Goal: Task Accomplishment & Management: Manage account settings

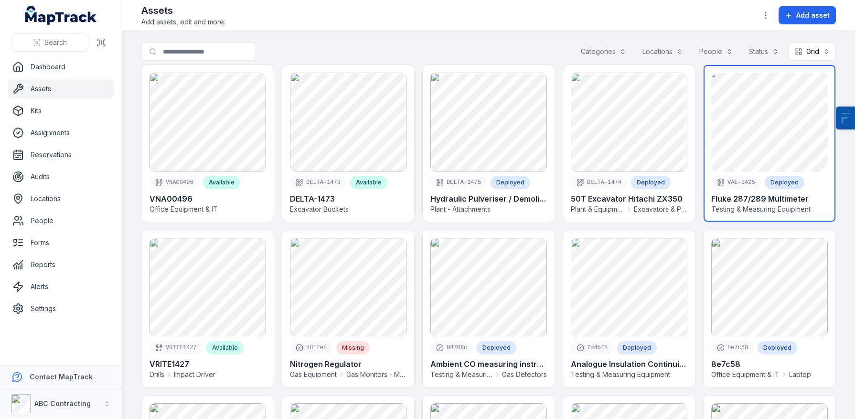
click at [806, 118] on link at bounding box center [770, 143] width 132 height 157
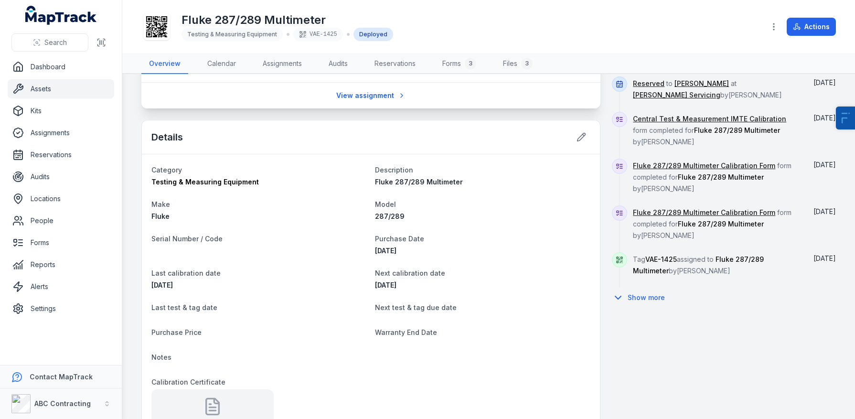
scroll to position [362, 0]
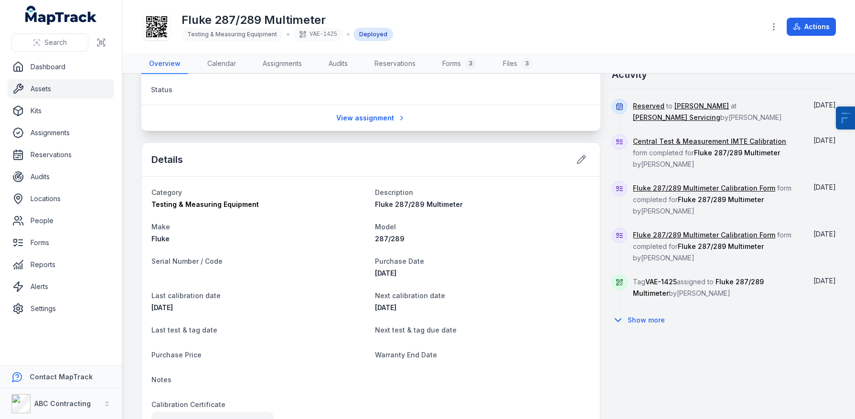
click at [159, 20] on icon at bounding box center [156, 26] width 21 height 21
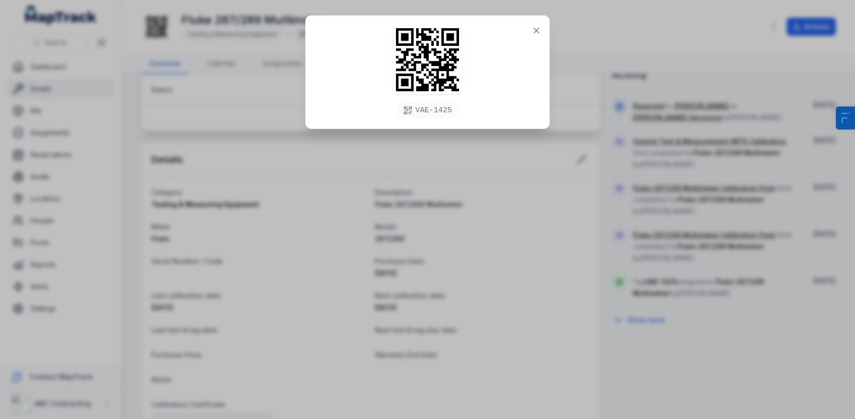
click at [304, 186] on div "VAE-1425" at bounding box center [427, 209] width 855 height 419
click at [319, 260] on div "VAE-1425" at bounding box center [427, 209] width 855 height 419
click at [319, 261] on div "VAE-1425" at bounding box center [427, 209] width 855 height 419
click at [542, 29] on button at bounding box center [537, 31] width 18 height 18
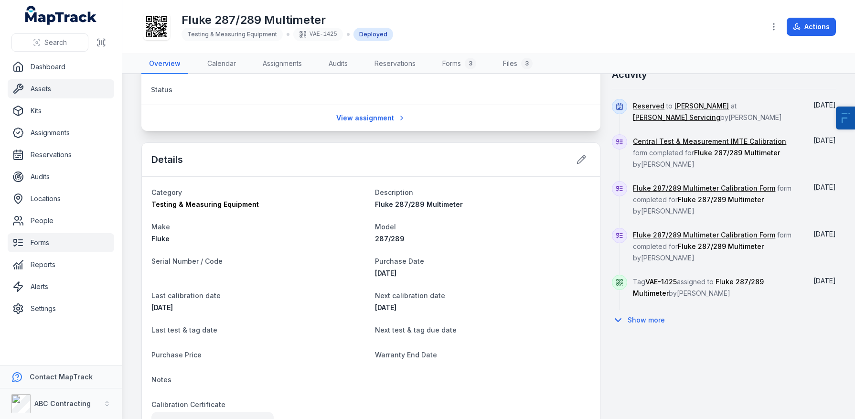
click at [38, 250] on link "Forms" at bounding box center [61, 242] width 107 height 19
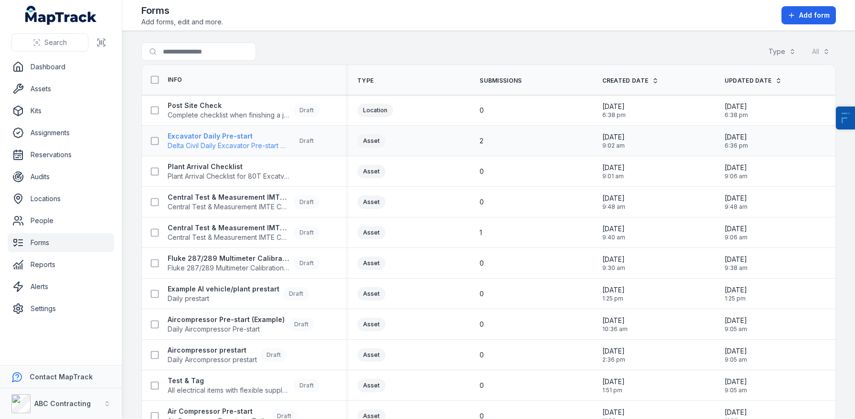
click at [215, 141] on span "Delta Civil Daily Excavator Pre-start Checklist" at bounding box center [229, 146] width 122 height 10
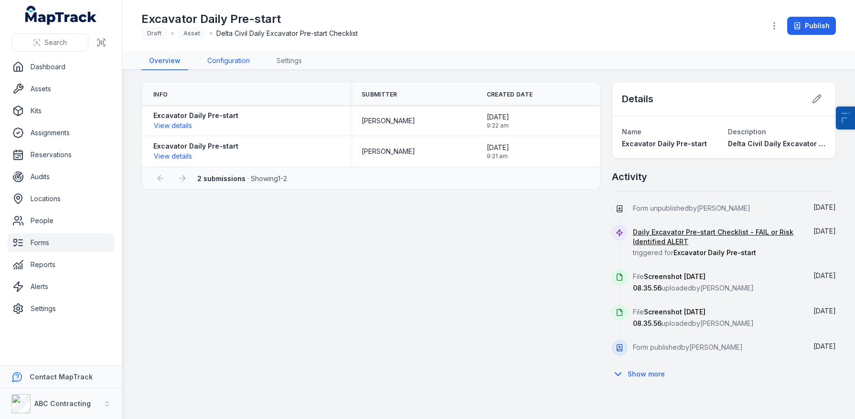
click at [224, 61] on link "Configuration" at bounding box center [229, 61] width 58 height 18
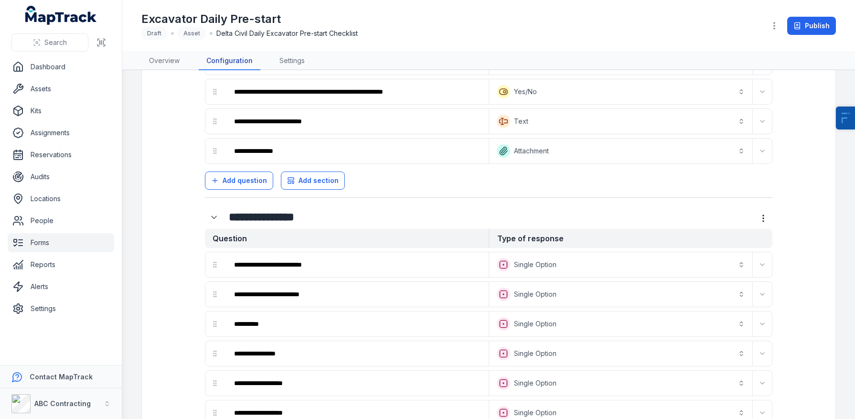
scroll to position [9, 0]
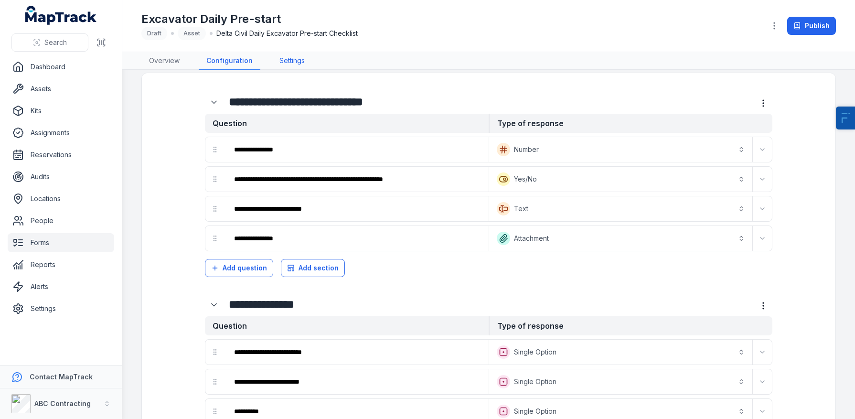
click at [300, 64] on link "Settings" at bounding box center [292, 61] width 41 height 18
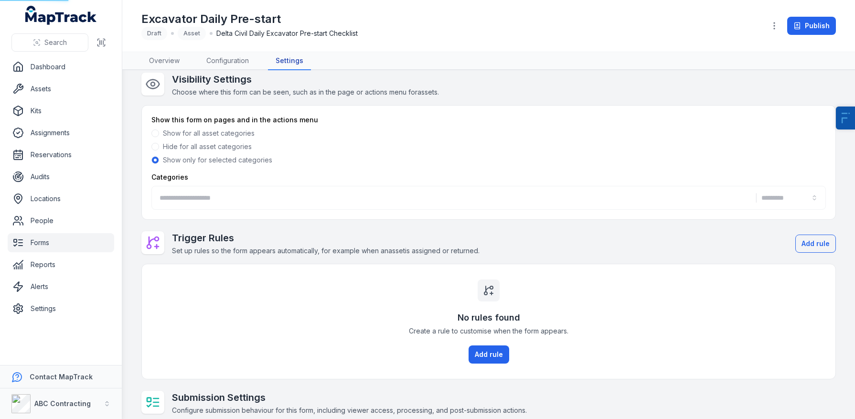
type input "**********"
click at [204, 201] on button "**********" at bounding box center [488, 198] width 675 height 24
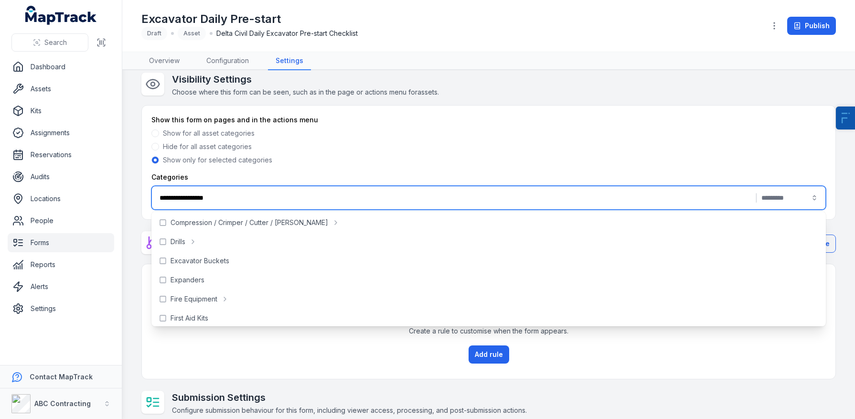
scroll to position [96, 0]
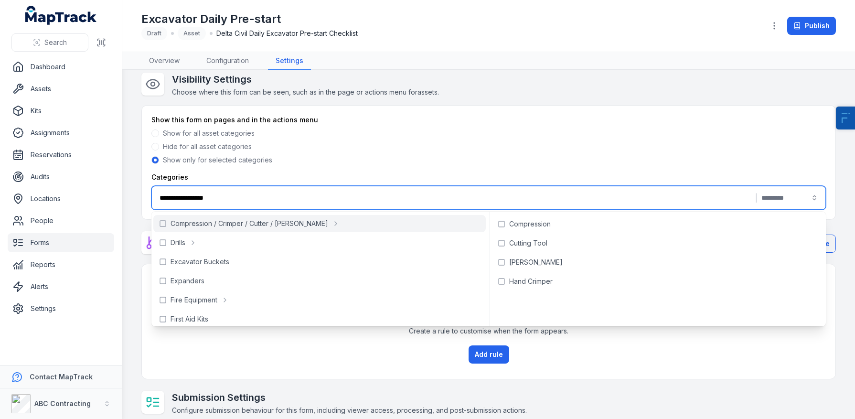
click at [378, 62] on nav "Overview Configuration Settings" at bounding box center [488, 61] width 695 height 18
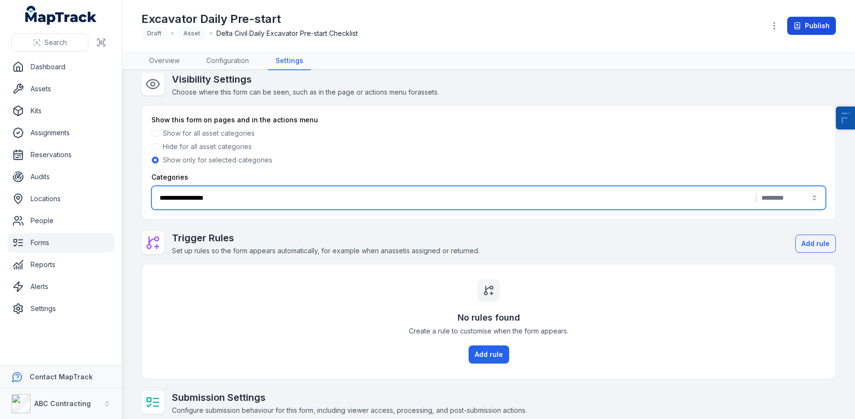
click at [817, 32] on button "Publish" at bounding box center [812, 26] width 49 height 18
